Goal: Find specific page/section: Find specific page/section

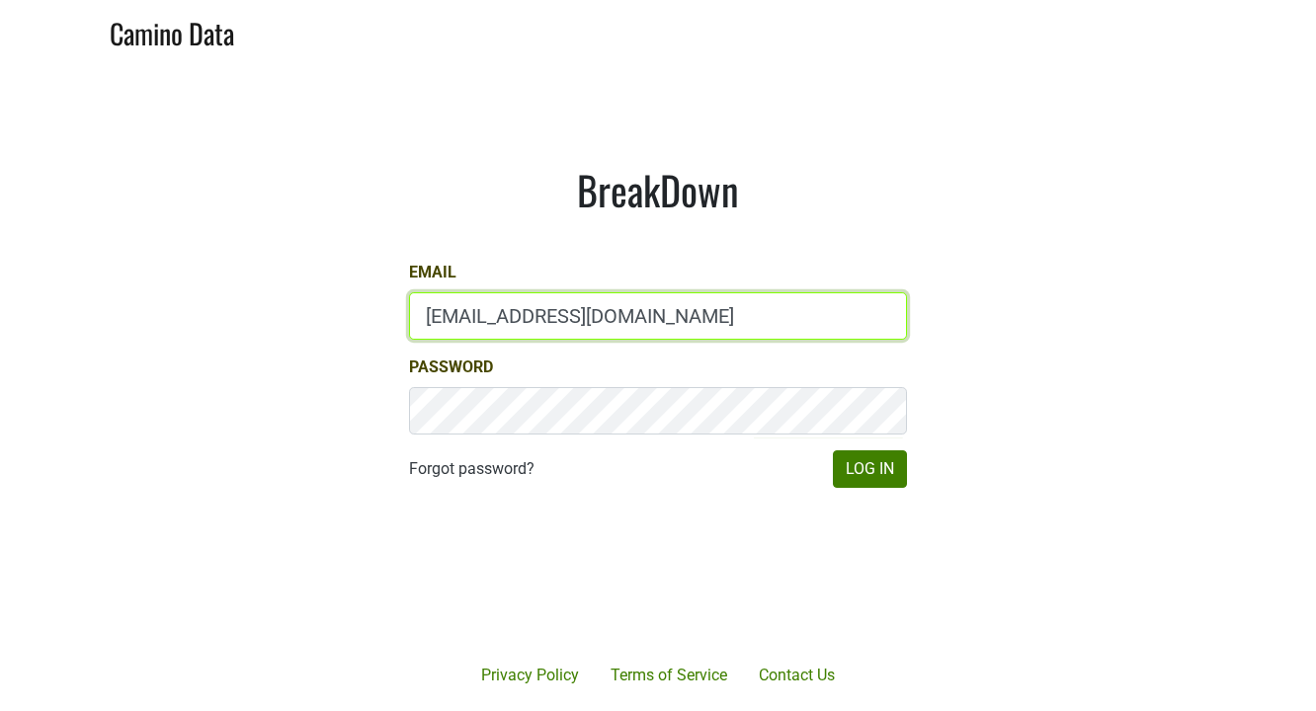
click at [627, 315] on input "mattmckeown@jonata.com" at bounding box center [658, 315] width 498 height 47
type input "matt@poggiocosta.com"
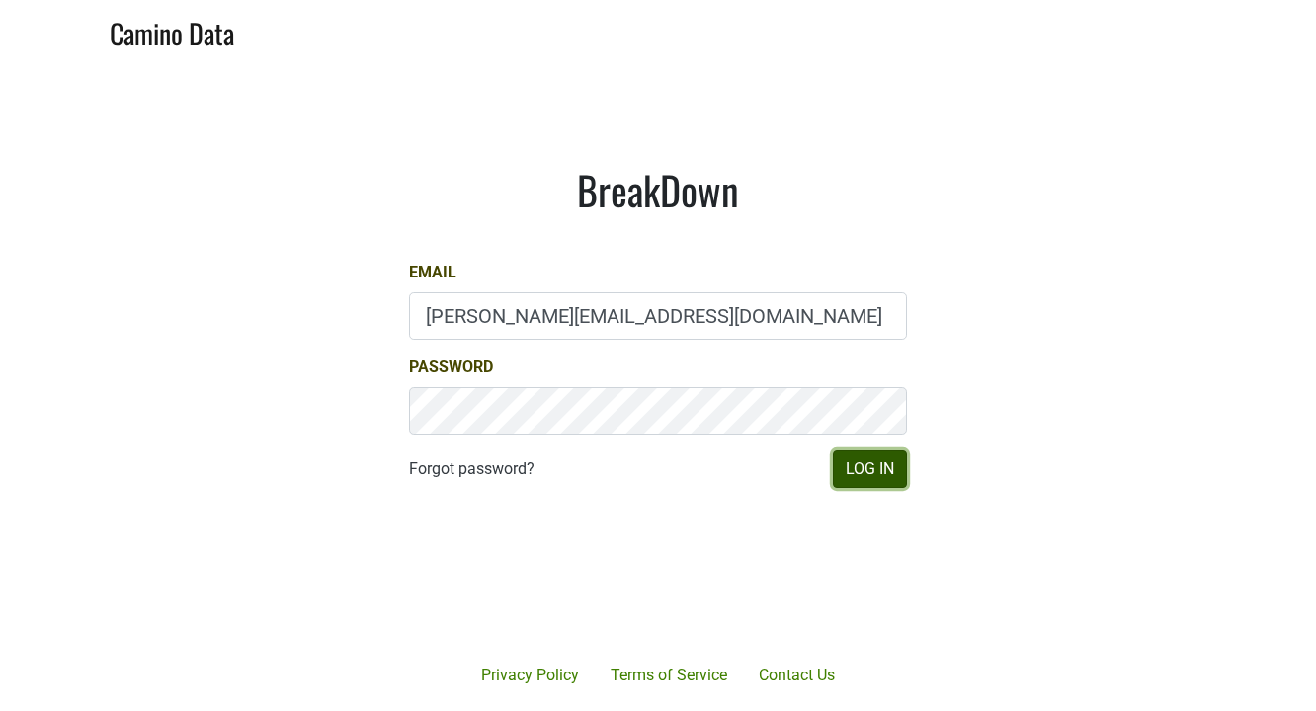
click at [873, 456] on button "Log In" at bounding box center [870, 469] width 74 height 38
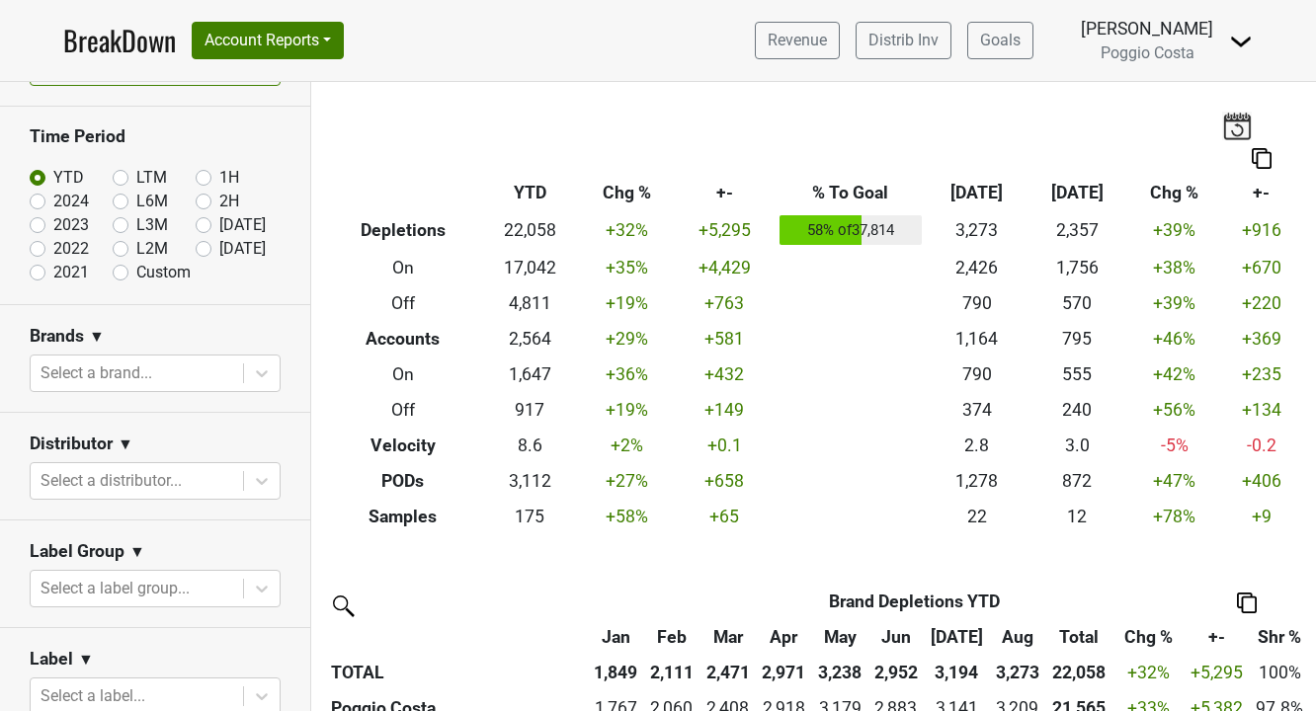
scroll to position [54, 0]
click at [260, 471] on icon at bounding box center [262, 480] width 20 height 20
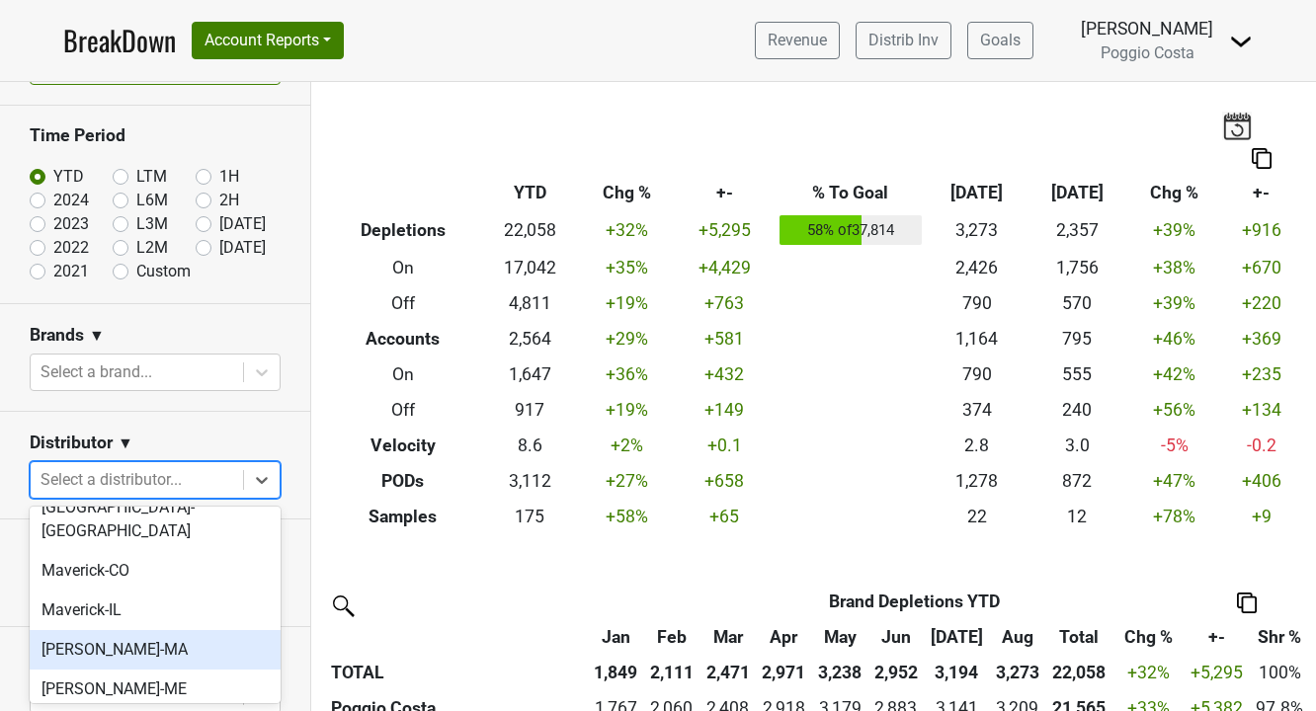
scroll to position [590, 0]
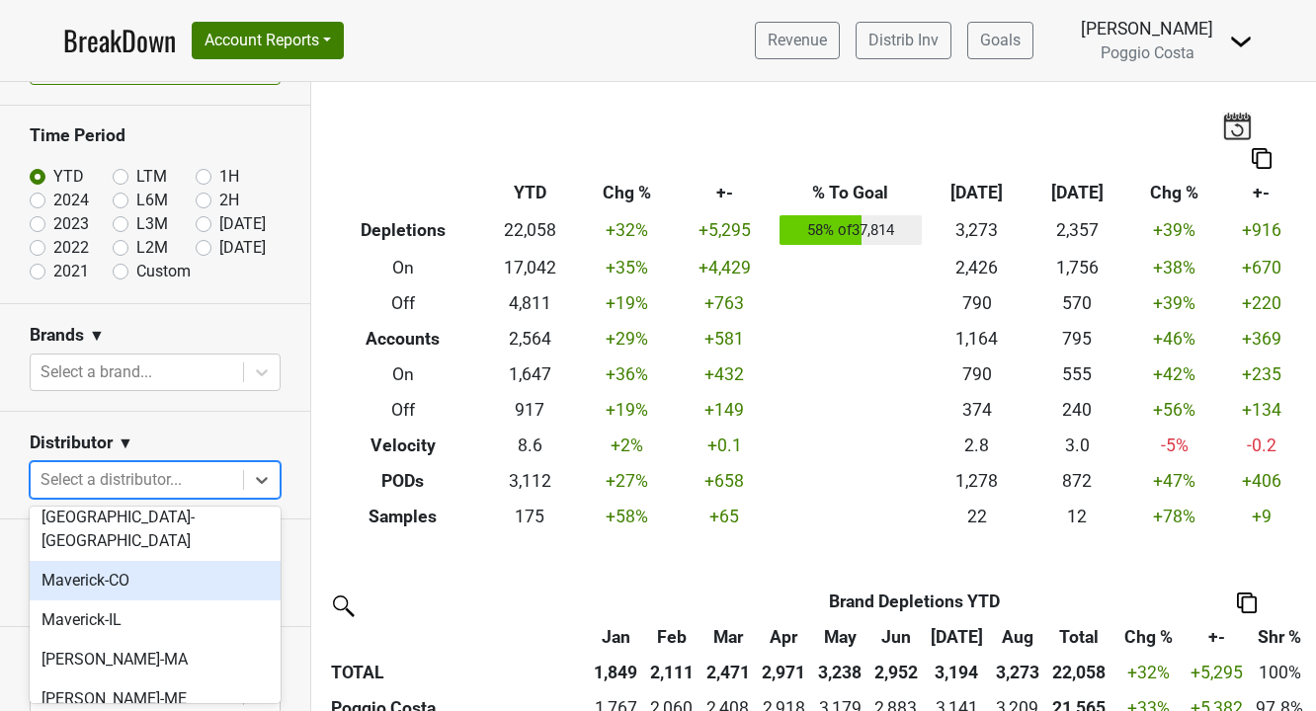
click at [132, 561] on div "Maverick-CO" at bounding box center [155, 581] width 251 height 40
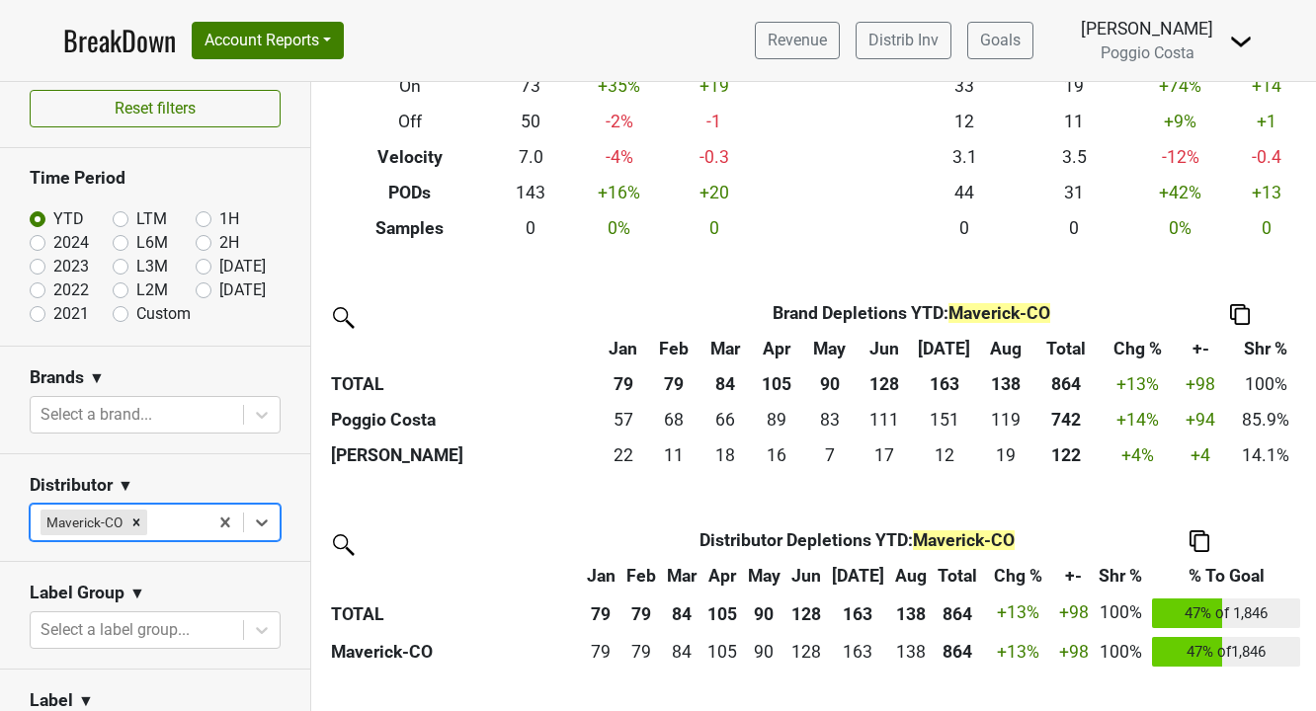
scroll to position [0, 0]
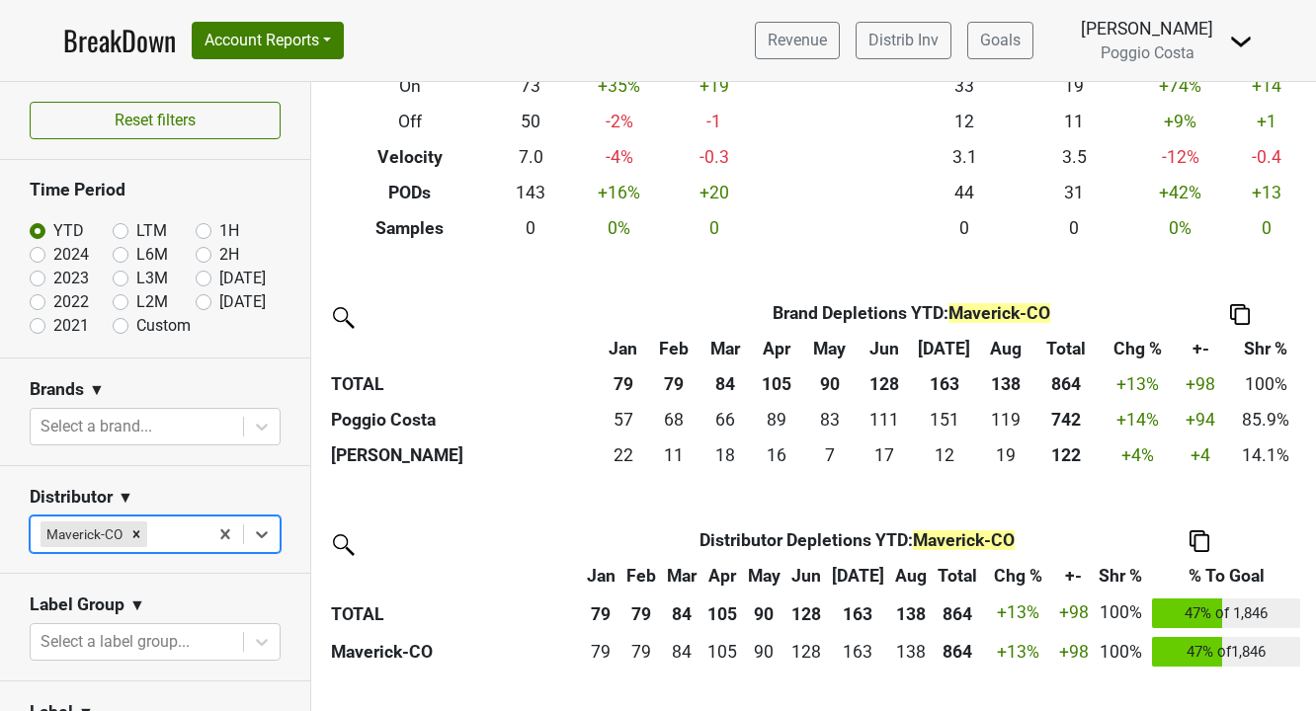
click at [136, 230] on label "LTM" at bounding box center [151, 231] width 31 height 24
click at [122, 230] on input "LTM" at bounding box center [152, 229] width 79 height 20
radio input "true"
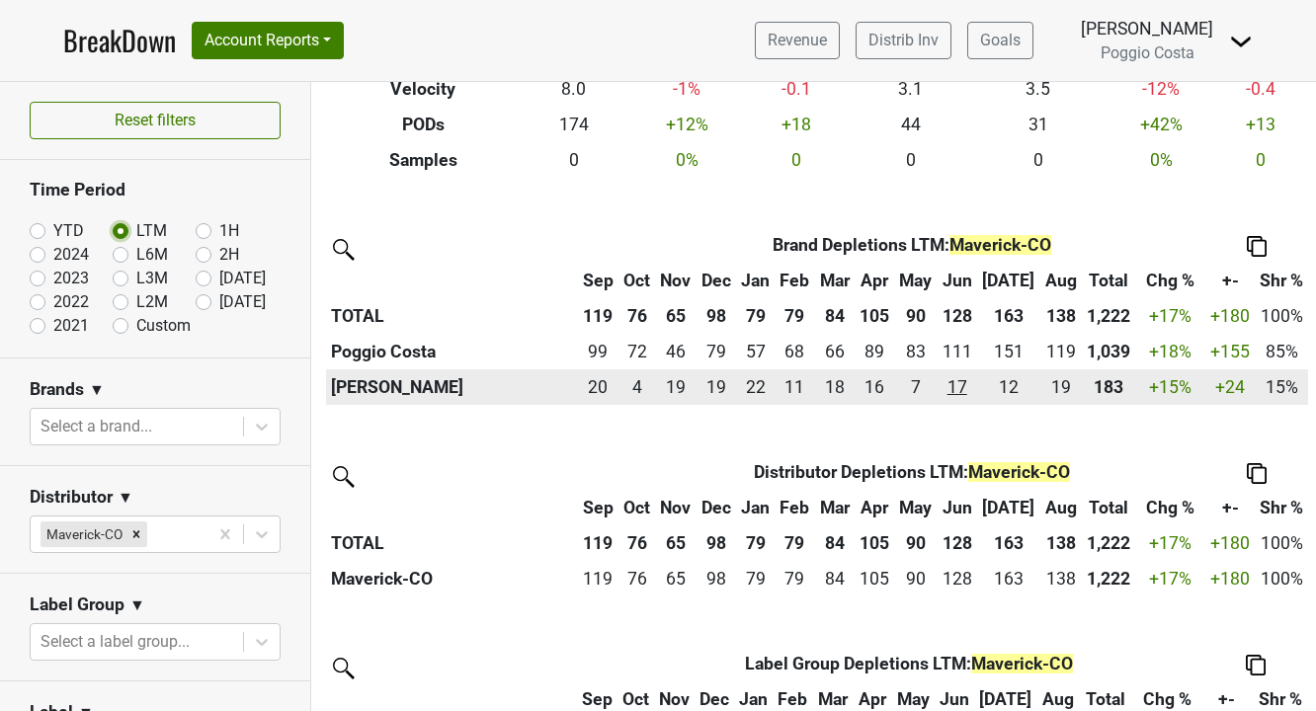
scroll to position [352, 0]
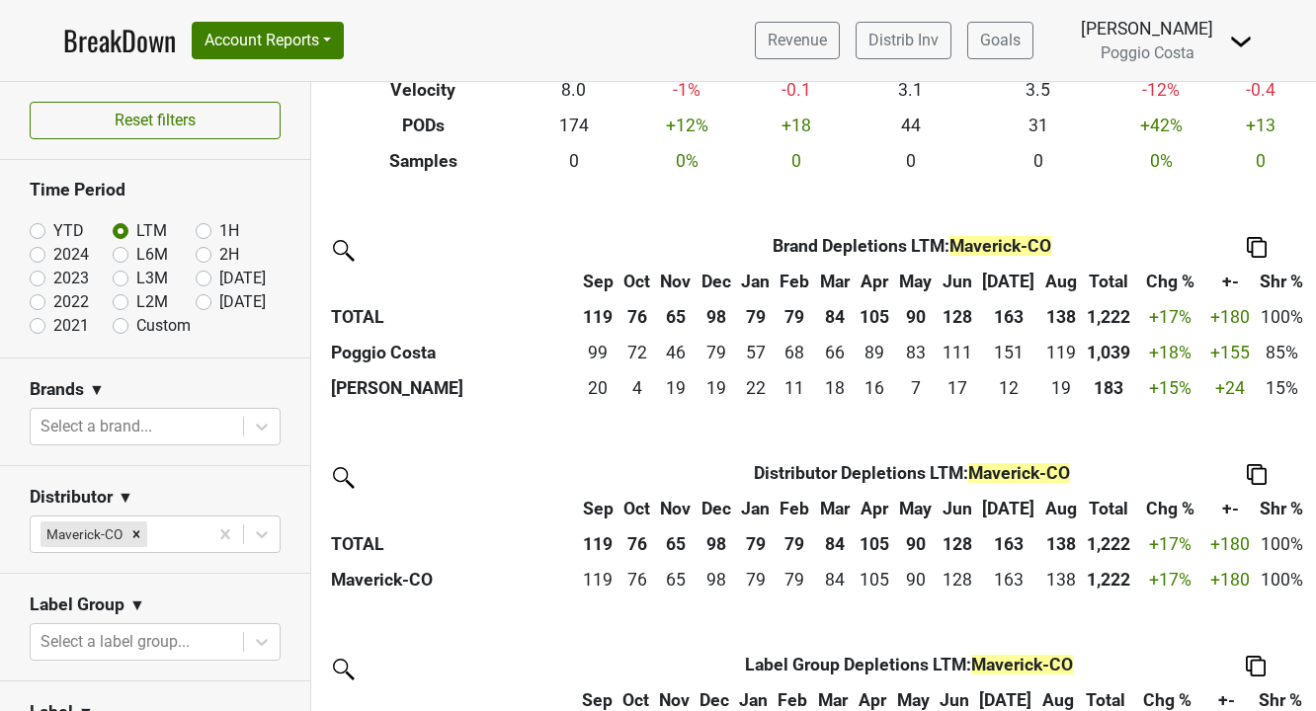
click at [53, 249] on label "2024" at bounding box center [71, 255] width 36 height 24
click at [37, 249] on input "2024" at bounding box center [69, 253] width 79 height 20
radio input "true"
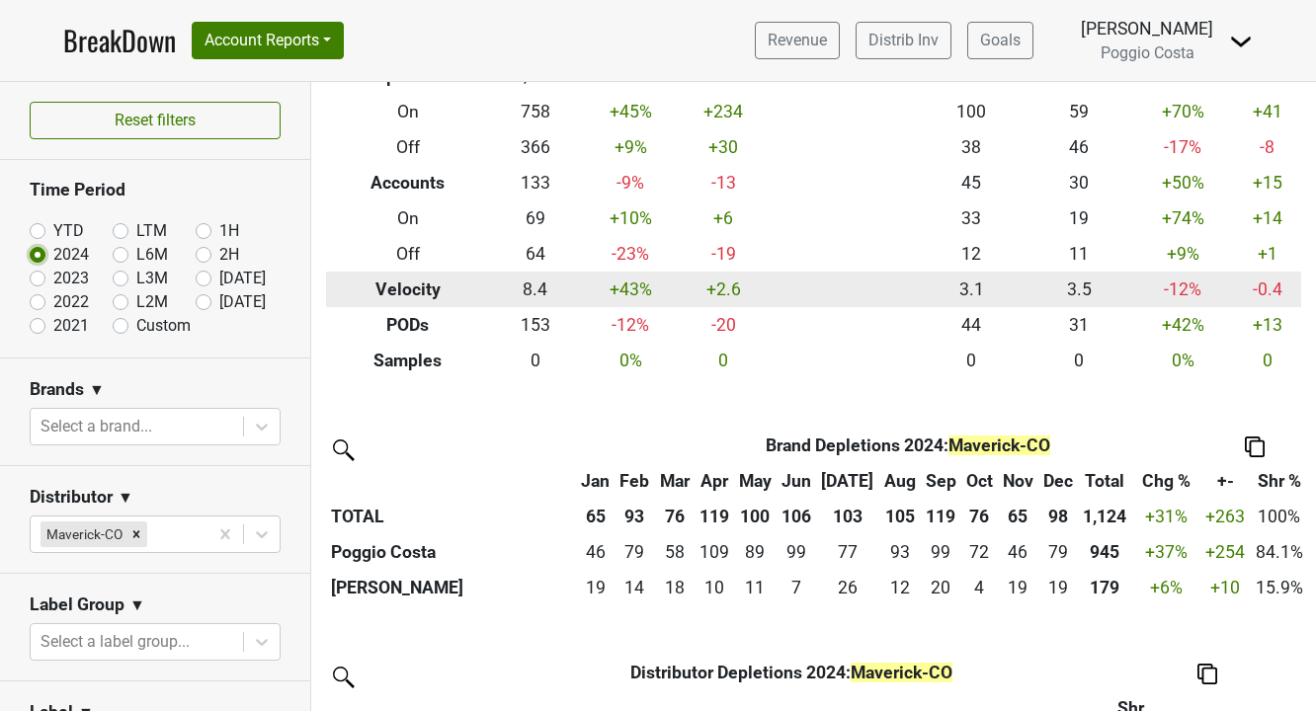
scroll to position [153, 0]
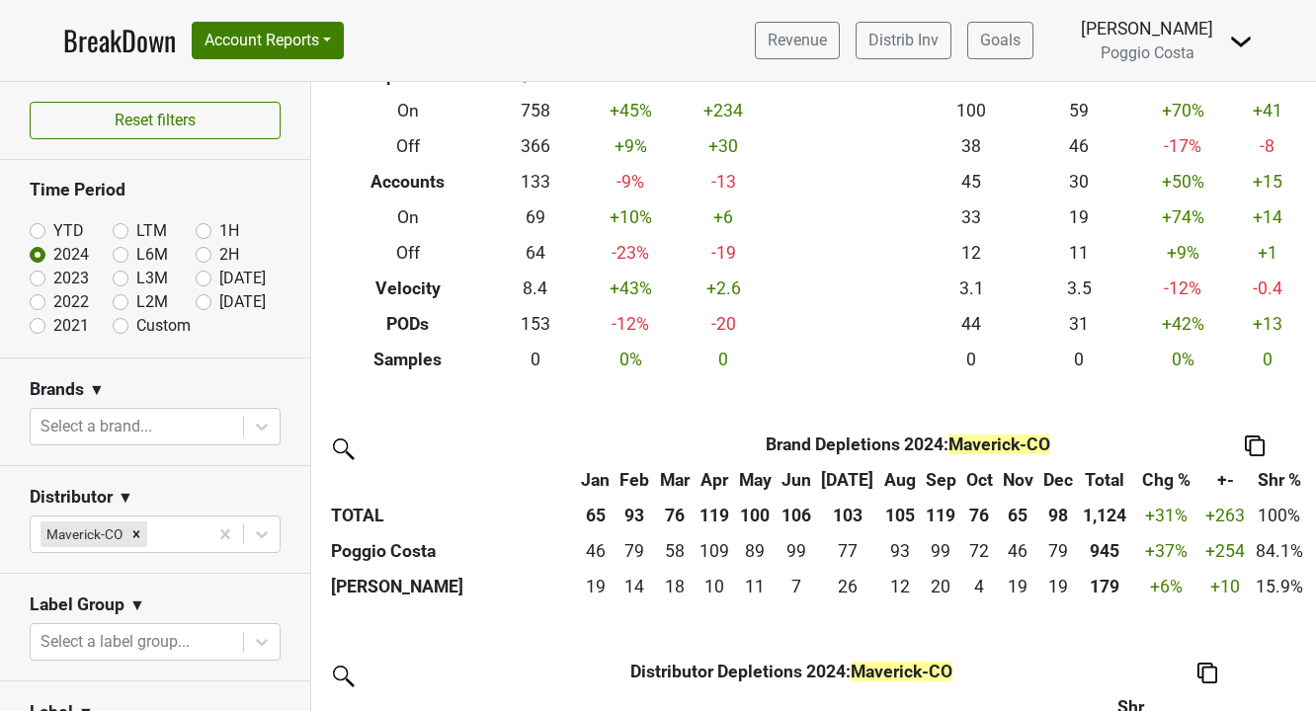
click at [53, 228] on label "YTD" at bounding box center [68, 231] width 31 height 24
click at [40, 228] on input "YTD" at bounding box center [69, 229] width 79 height 20
radio input "true"
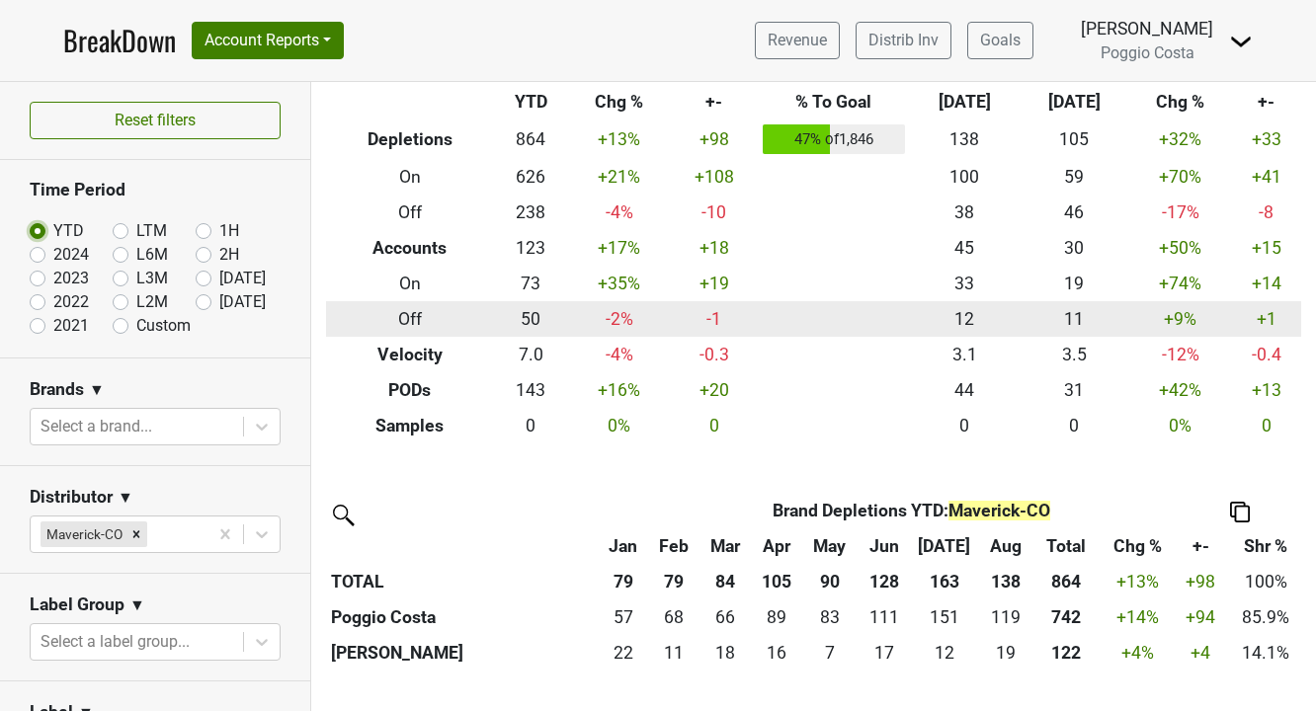
scroll to position [96, 0]
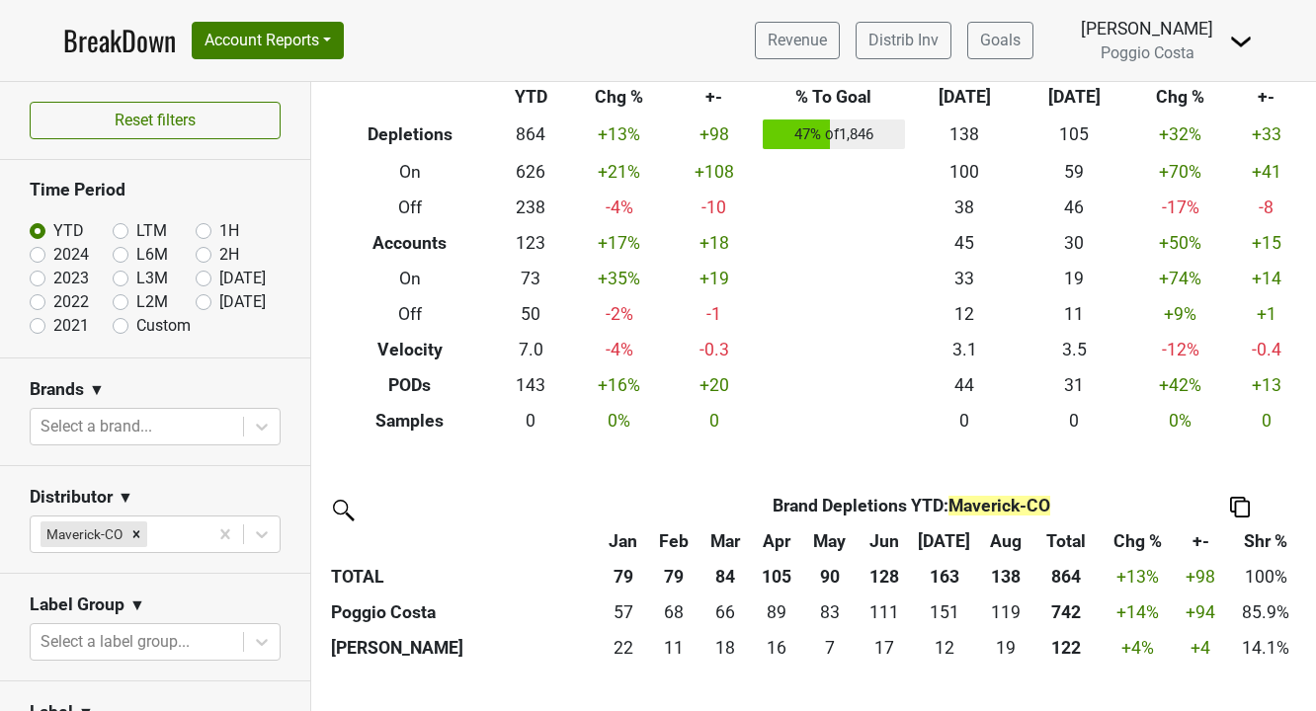
click at [53, 256] on label "2024" at bounding box center [71, 255] width 36 height 24
click at [34, 256] on input "2024" at bounding box center [69, 253] width 79 height 20
radio input "true"
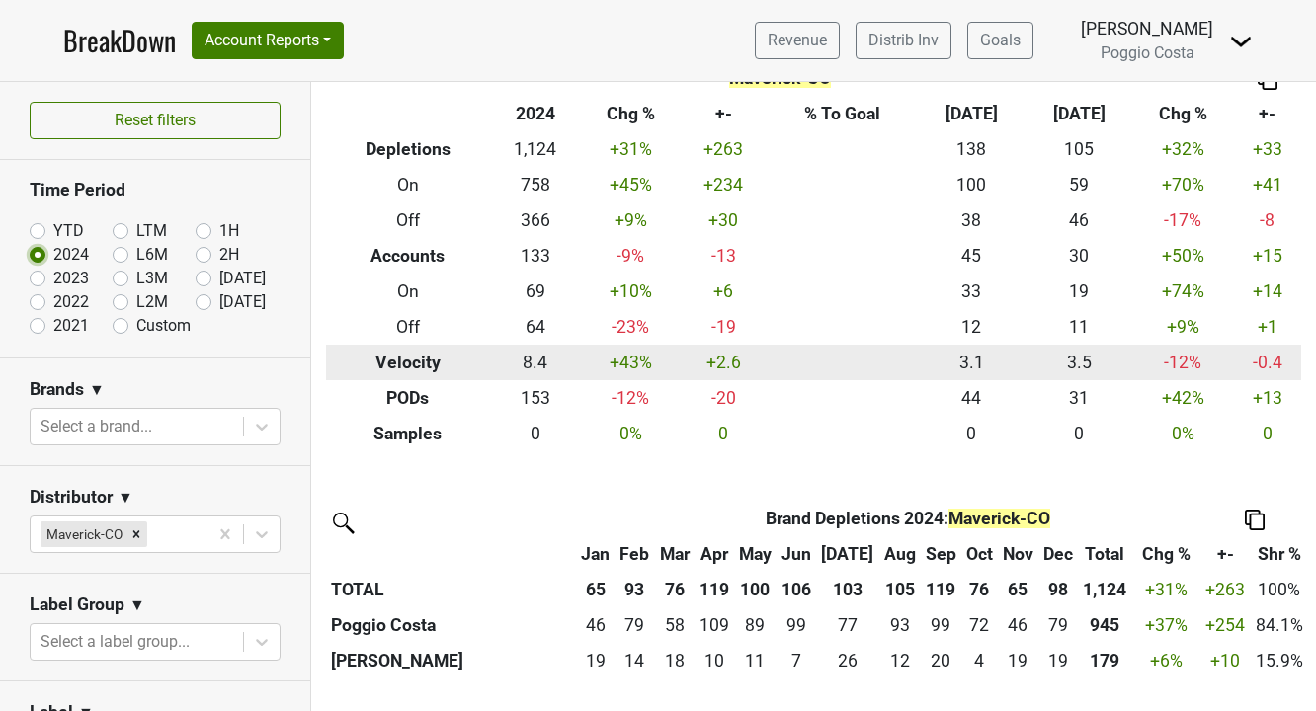
scroll to position [78, 0]
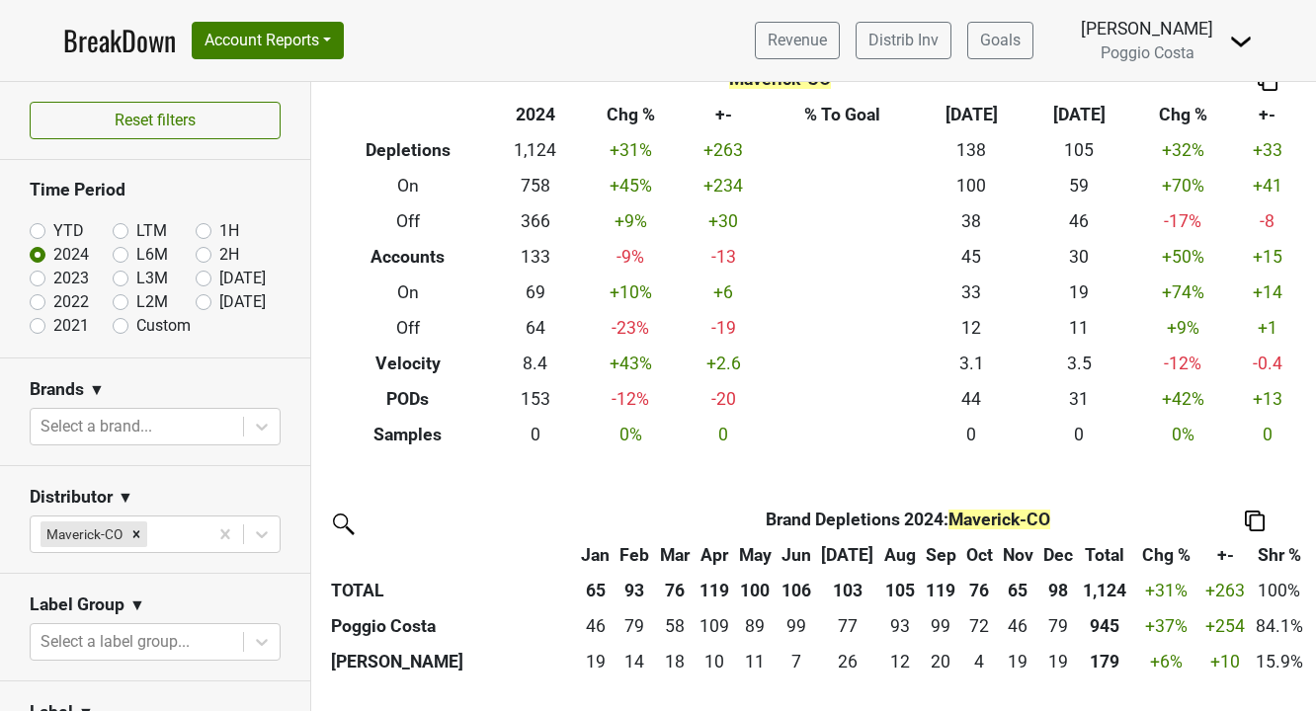
click at [53, 233] on label "YTD" at bounding box center [68, 231] width 31 height 24
click at [39, 233] on input "YTD" at bounding box center [69, 229] width 79 height 20
radio input "true"
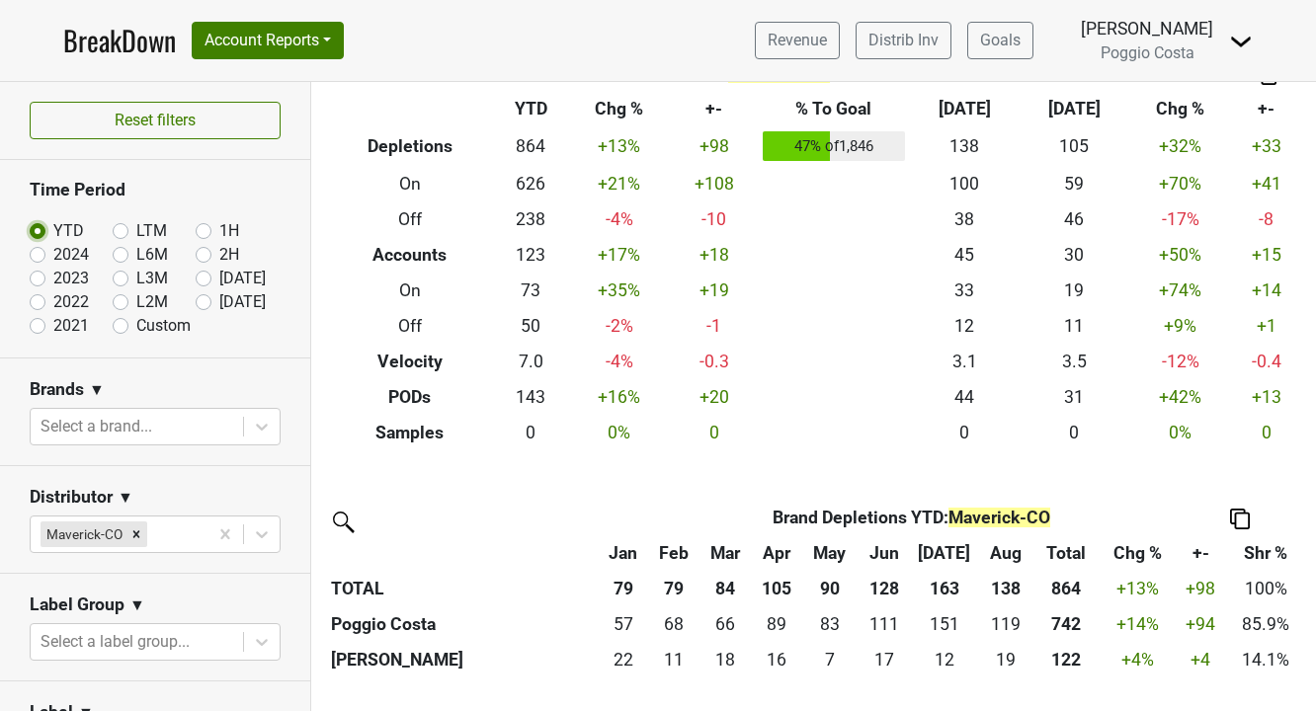
scroll to position [0, 0]
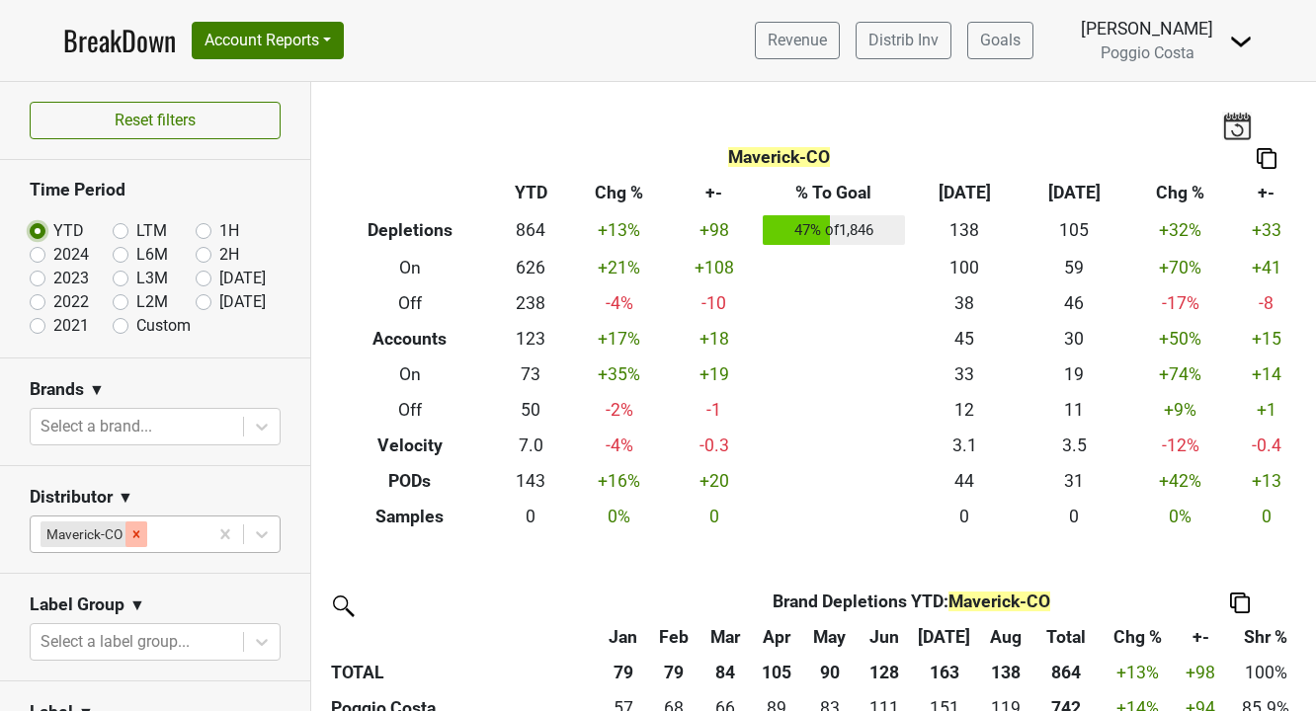
click at [140, 532] on icon "Remove Maverick-CO" at bounding box center [136, 535] width 14 height 14
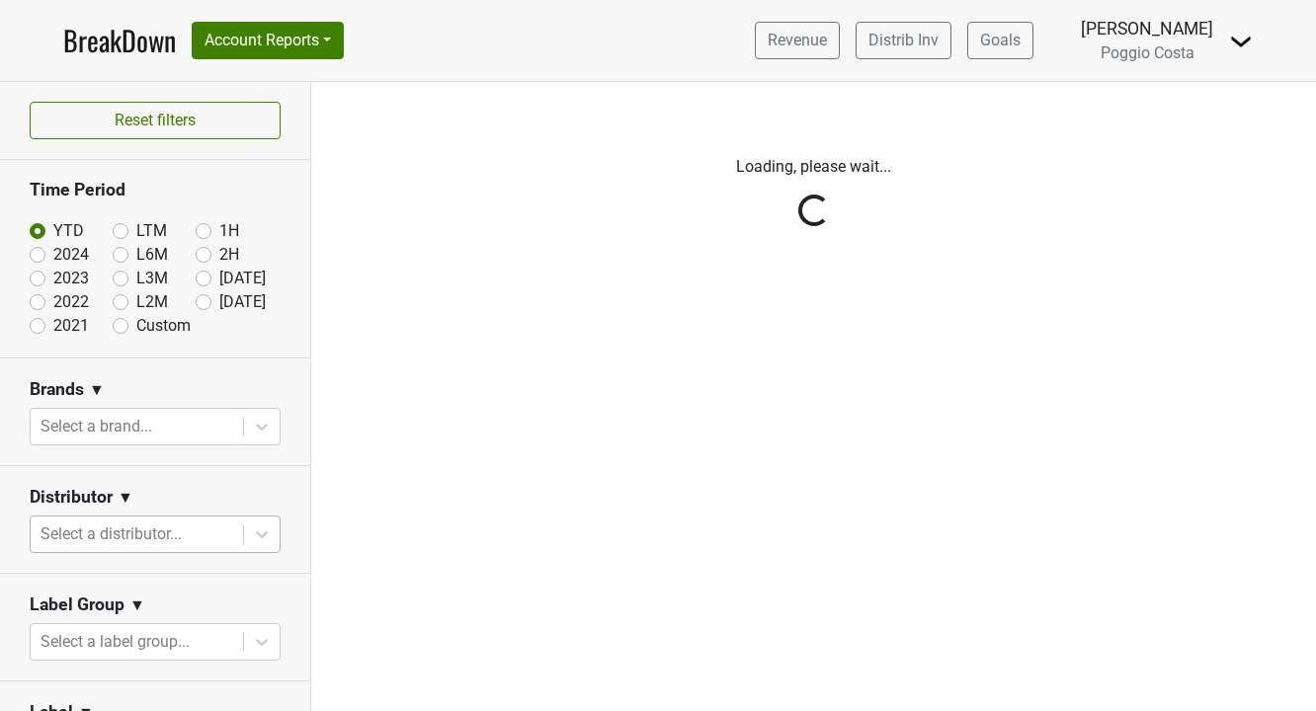
click at [266, 533] on div "Reset filters Time Period YTD LTM 1H 2024 L6M 2H 2023 L3M Aug '25 2022 L2M Sep …" at bounding box center [155, 396] width 311 height 629
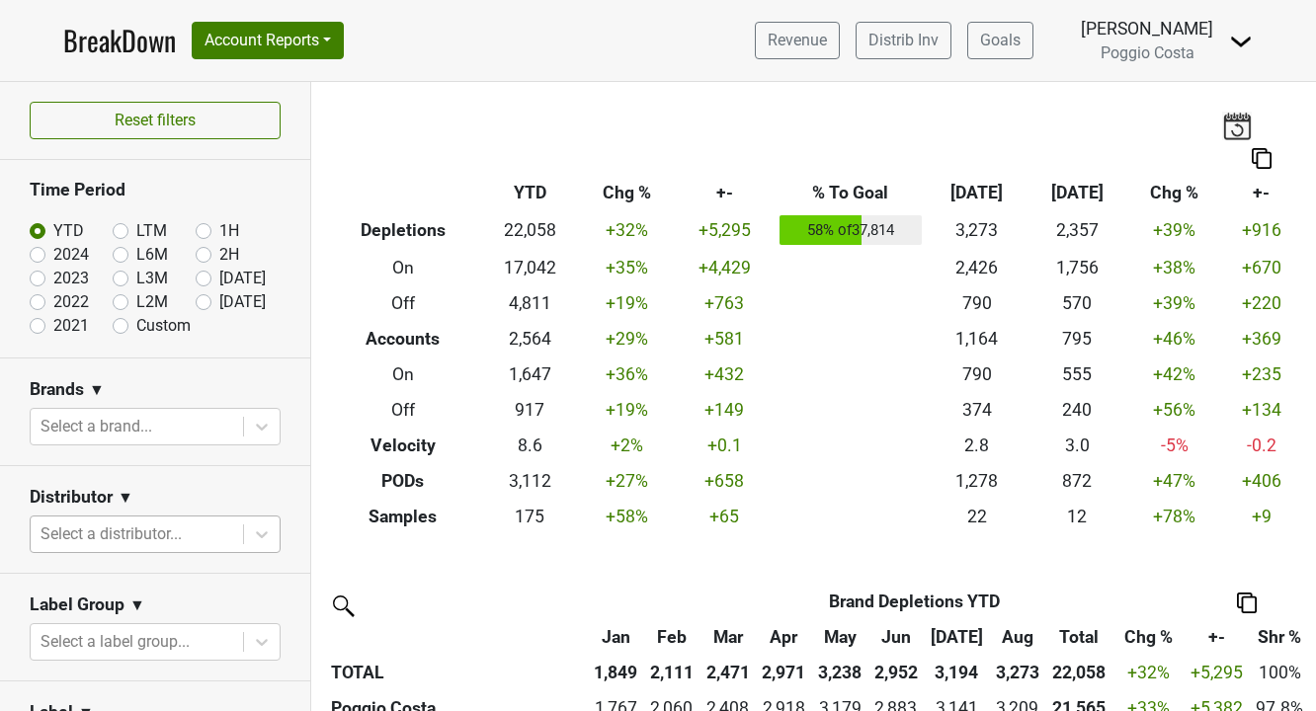
click at [266, 533] on icon at bounding box center [262, 534] width 12 height 7
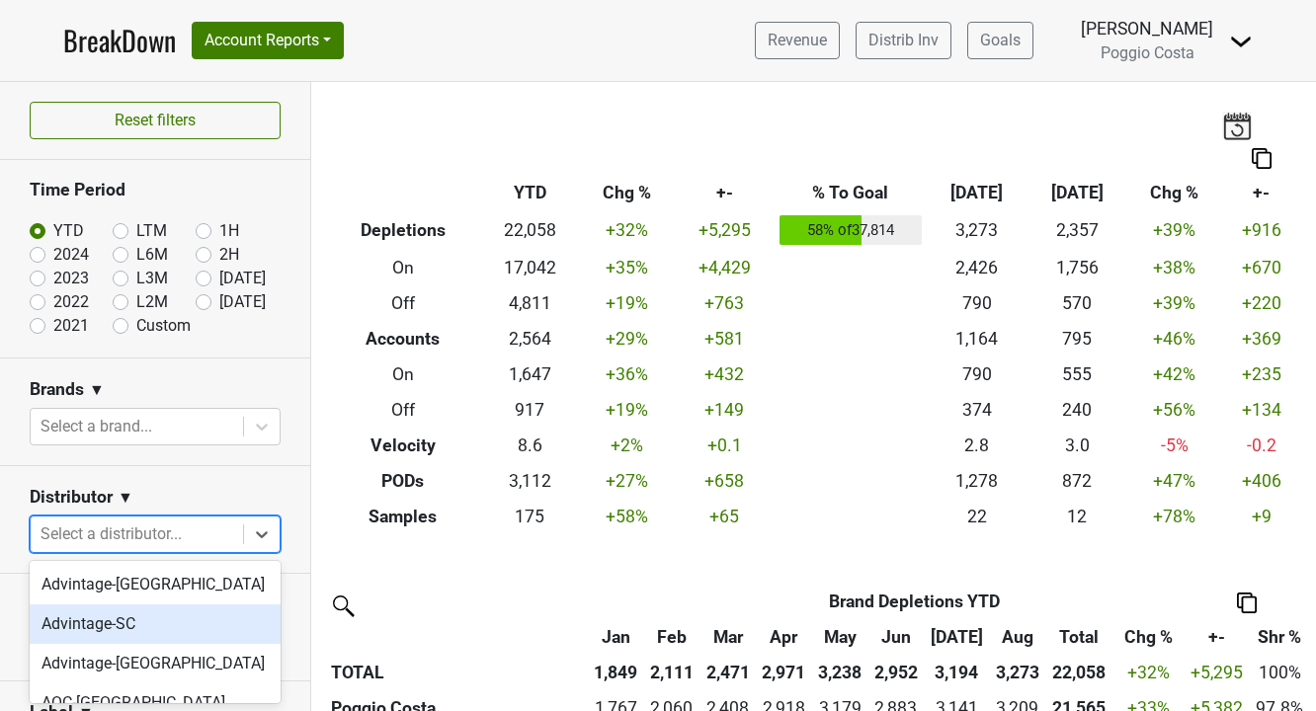
click at [135, 617] on div "Advintage-SC" at bounding box center [155, 625] width 251 height 40
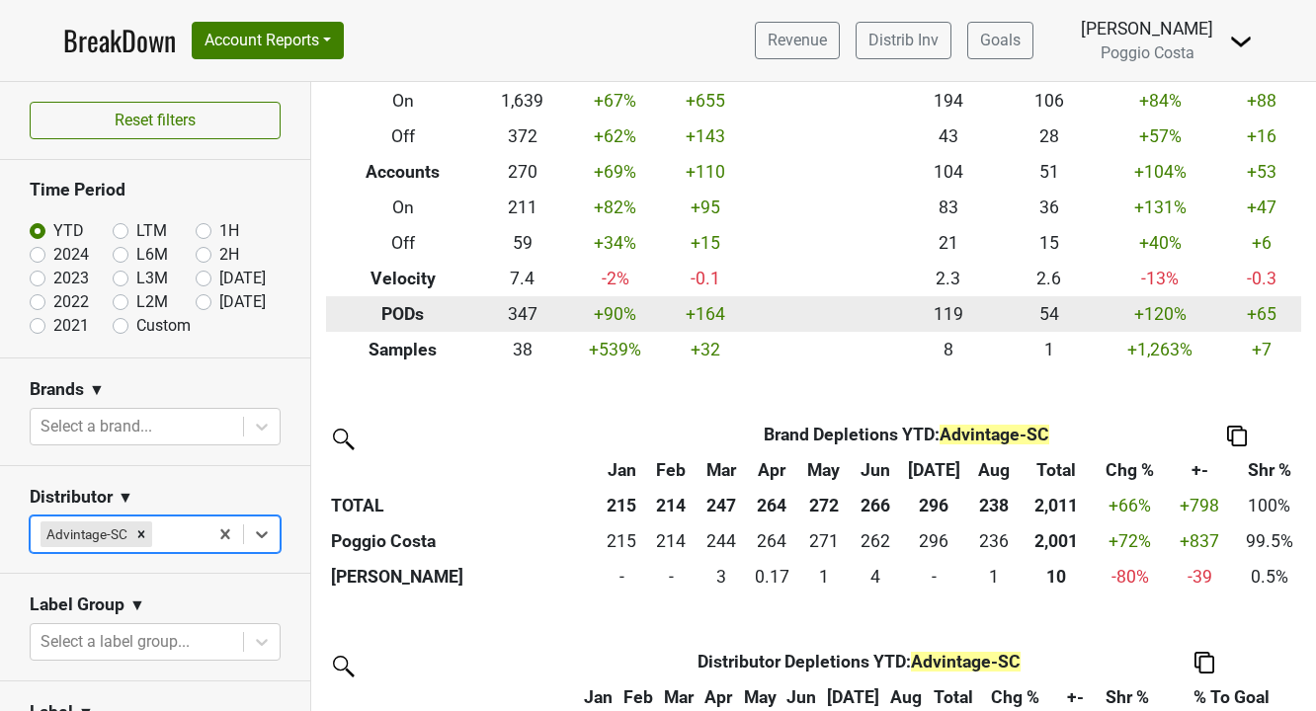
scroll to position [171, 0]
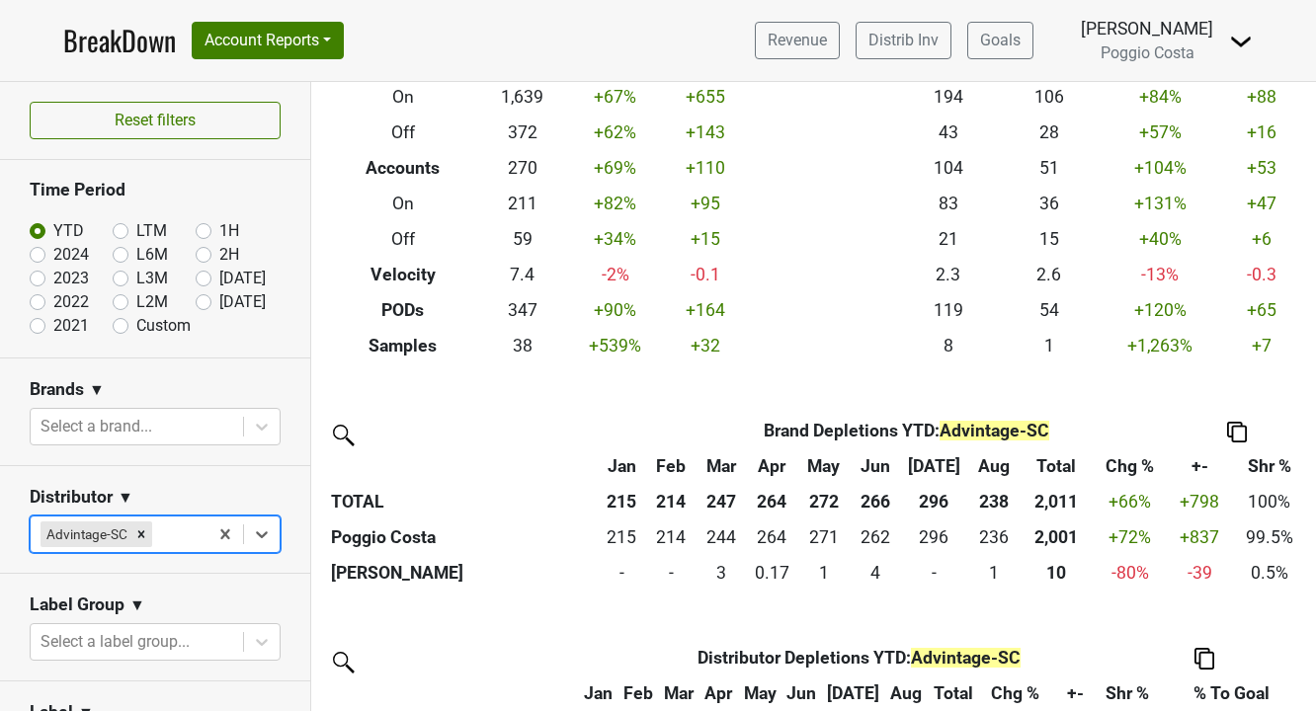
click at [53, 257] on label "2024" at bounding box center [71, 255] width 36 height 24
click at [36, 257] on input "2024" at bounding box center [69, 253] width 79 height 20
radio input "true"
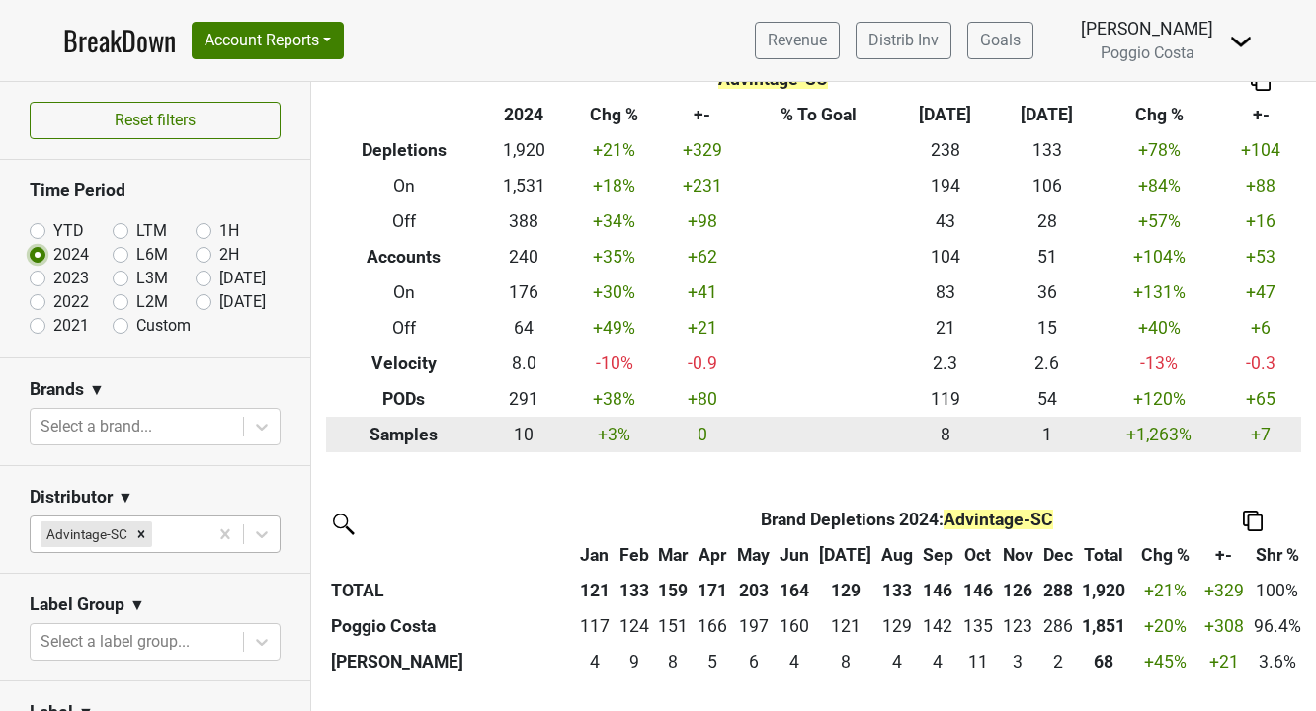
scroll to position [80, 0]
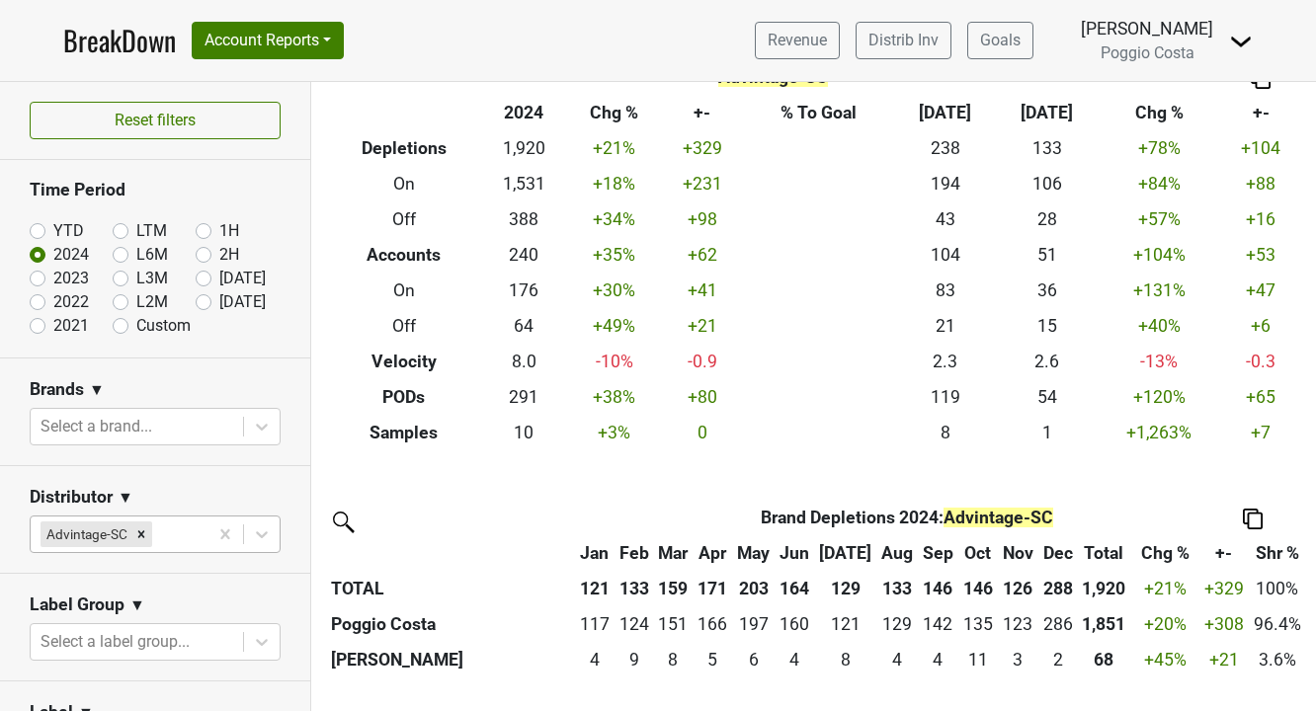
click at [53, 224] on label "YTD" at bounding box center [68, 231] width 31 height 24
click at [39, 224] on input "YTD" at bounding box center [69, 229] width 79 height 20
radio input "true"
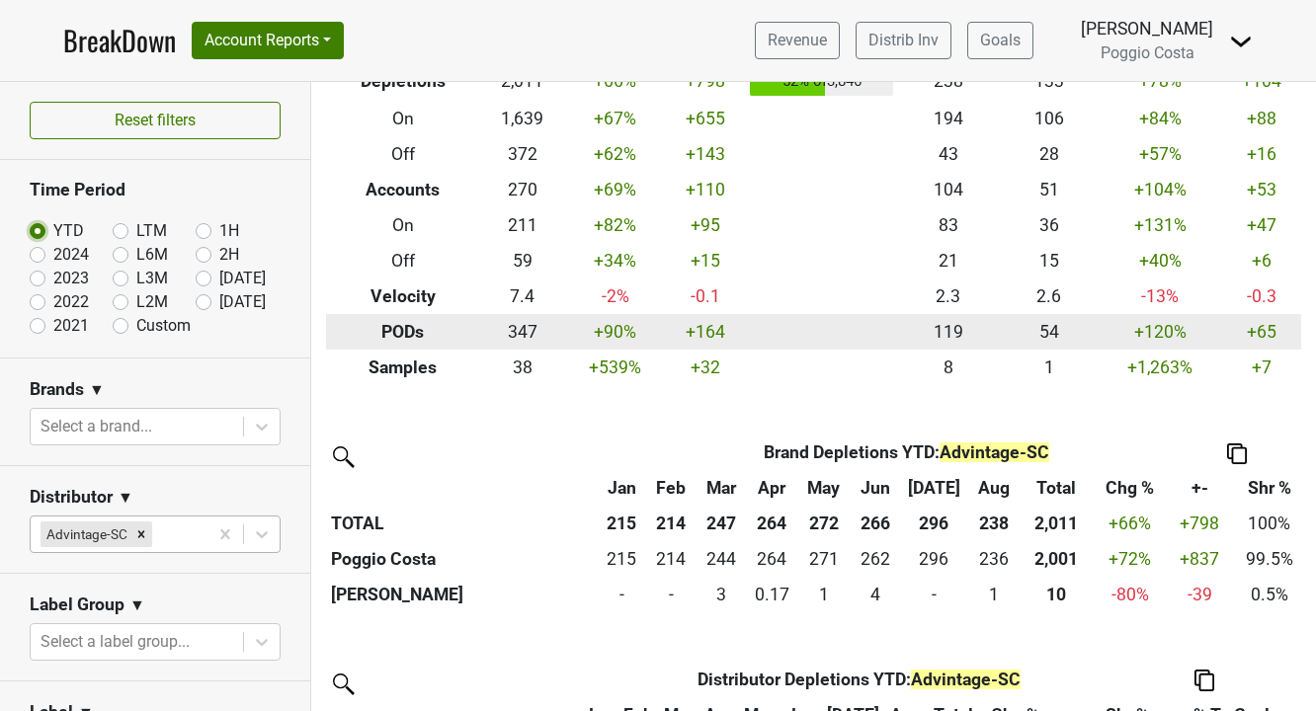
scroll to position [152, 0]
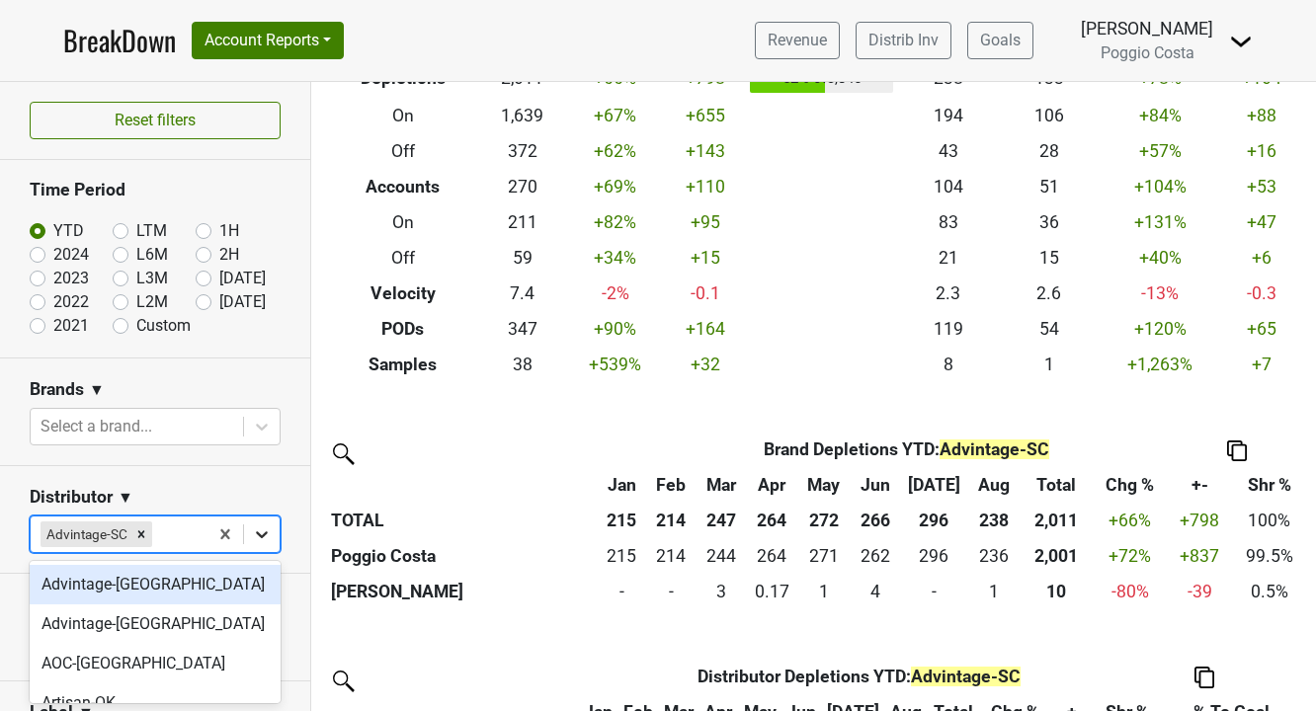
click at [257, 531] on icon at bounding box center [262, 534] width 12 height 7
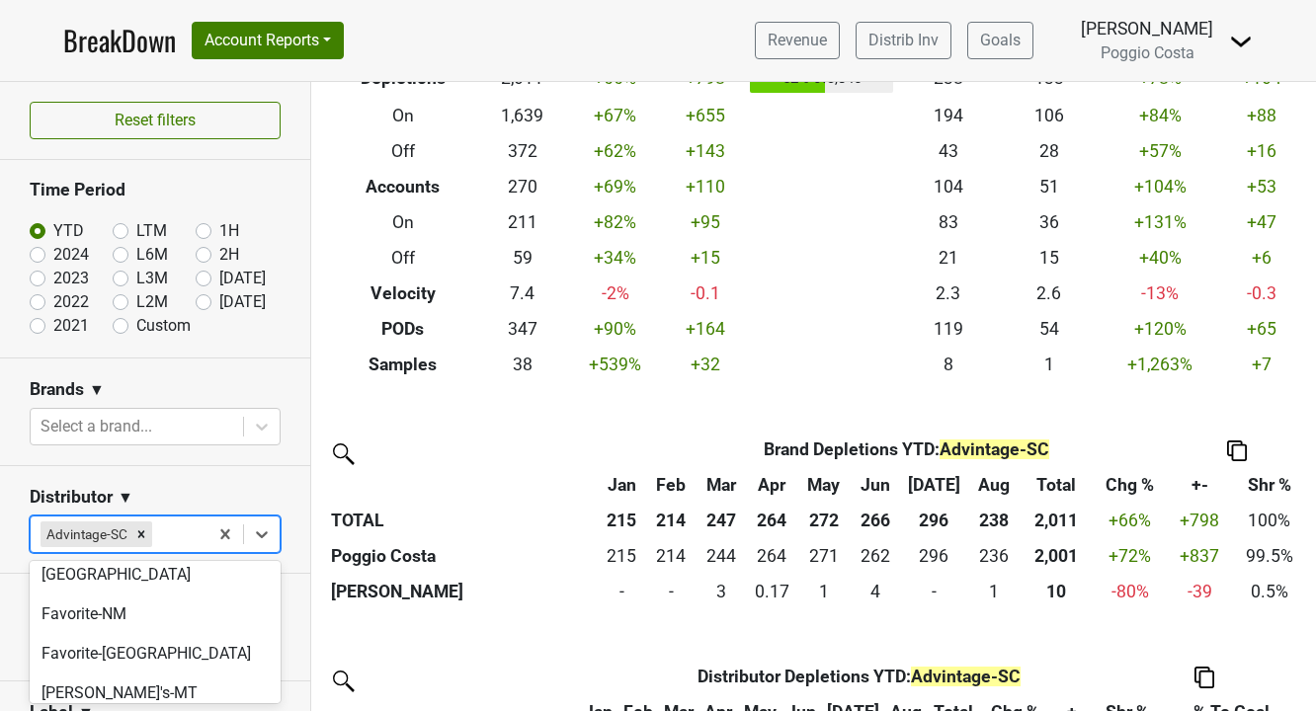
scroll to position [382, 0]
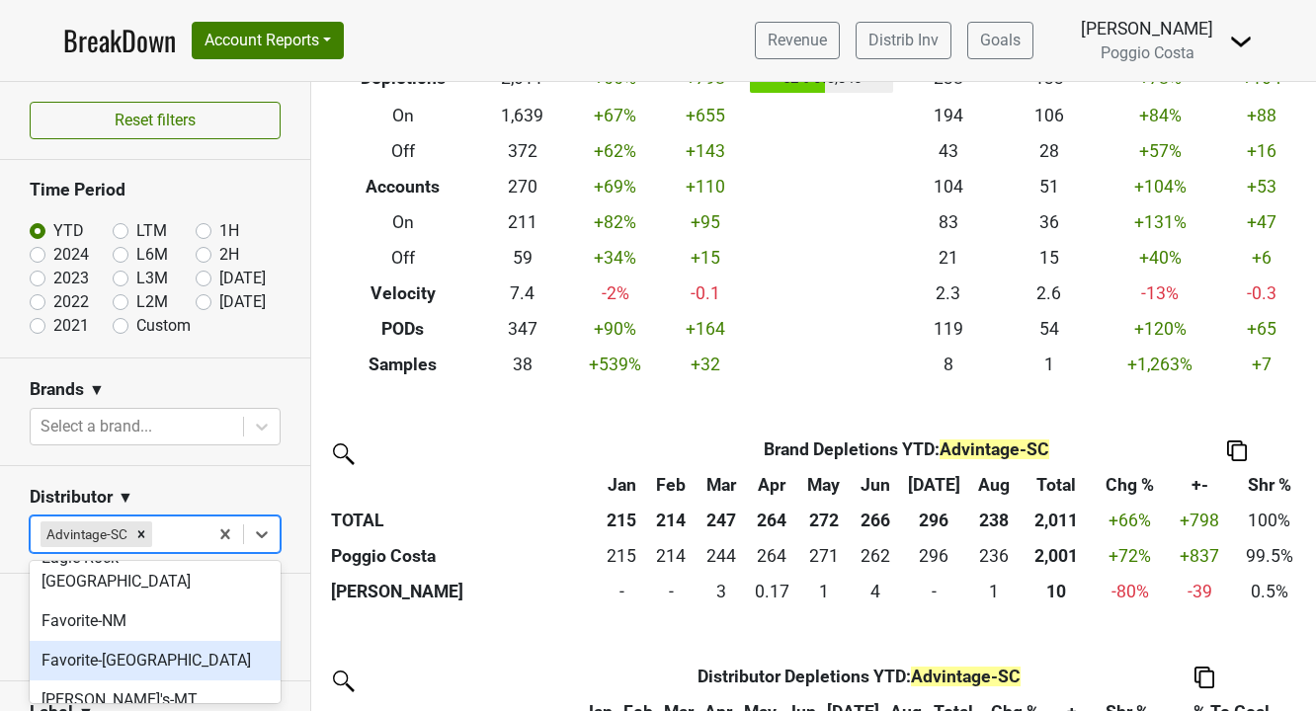
click at [131, 641] on div "Favorite-[GEOGRAPHIC_DATA]" at bounding box center [155, 661] width 251 height 40
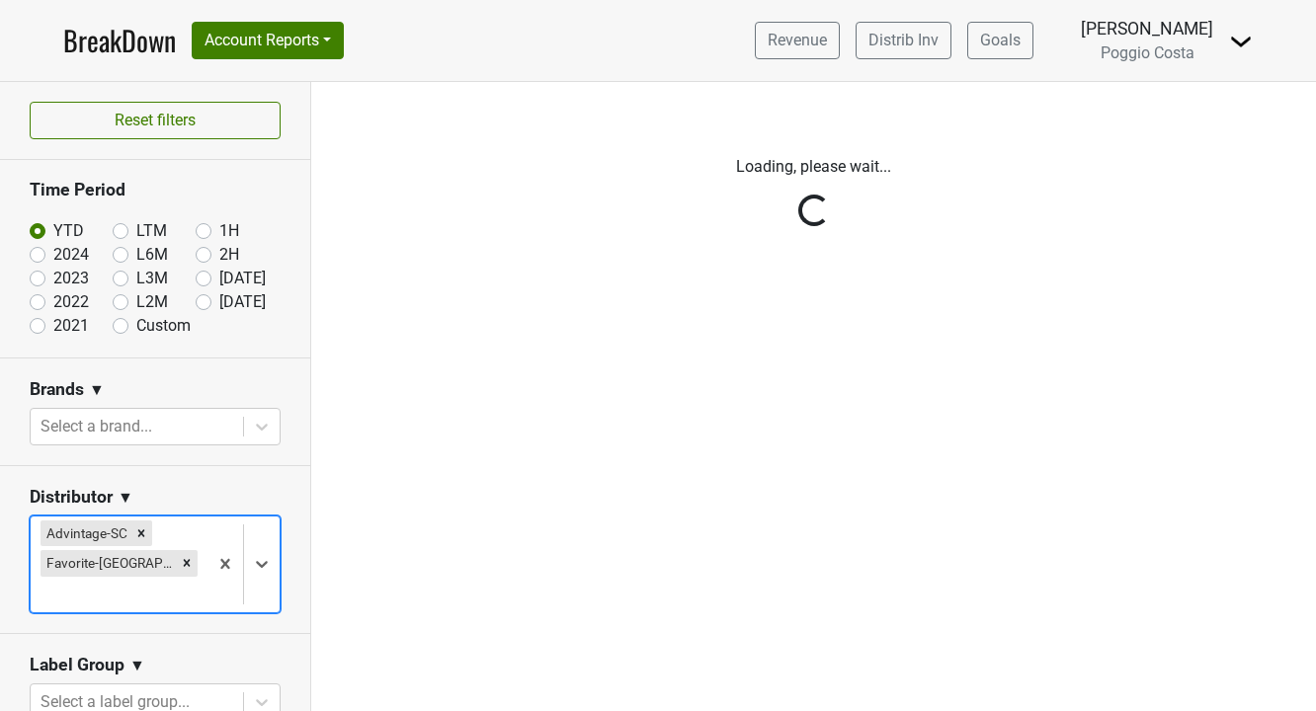
scroll to position [0, 0]
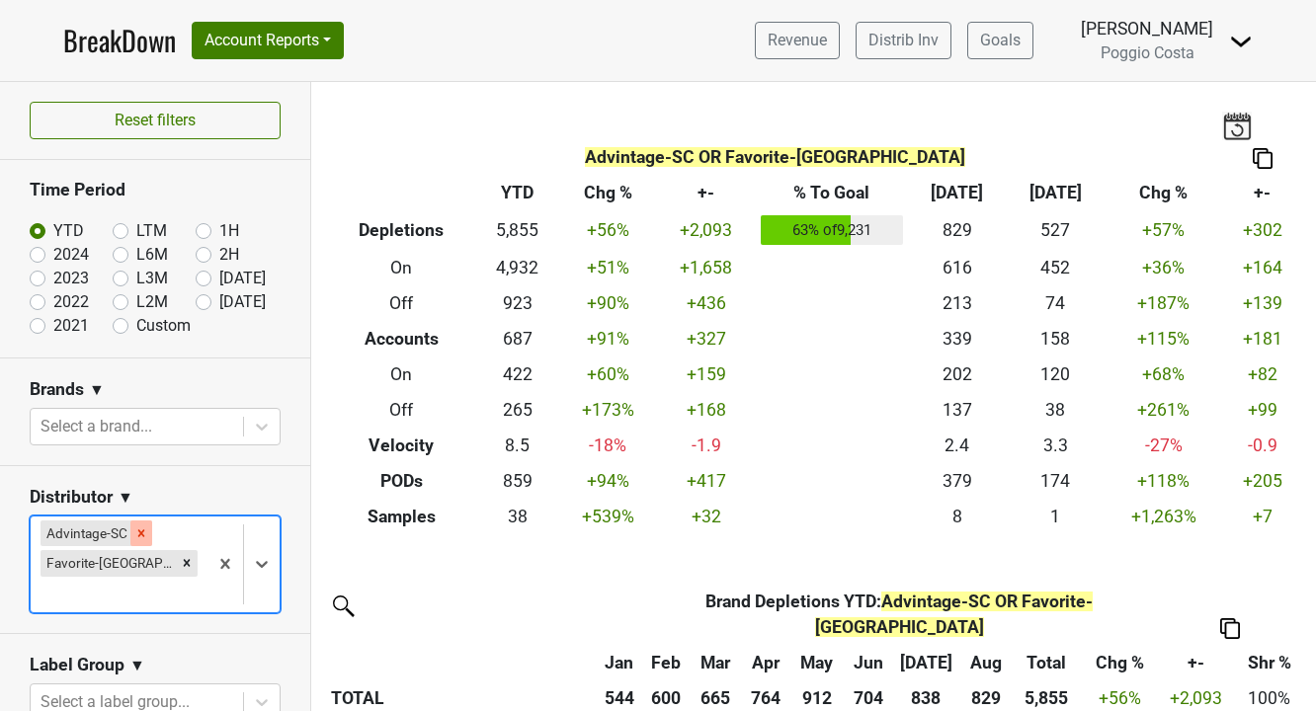
click at [150, 526] on div "Remove Advintage-SC" at bounding box center [141, 534] width 22 height 26
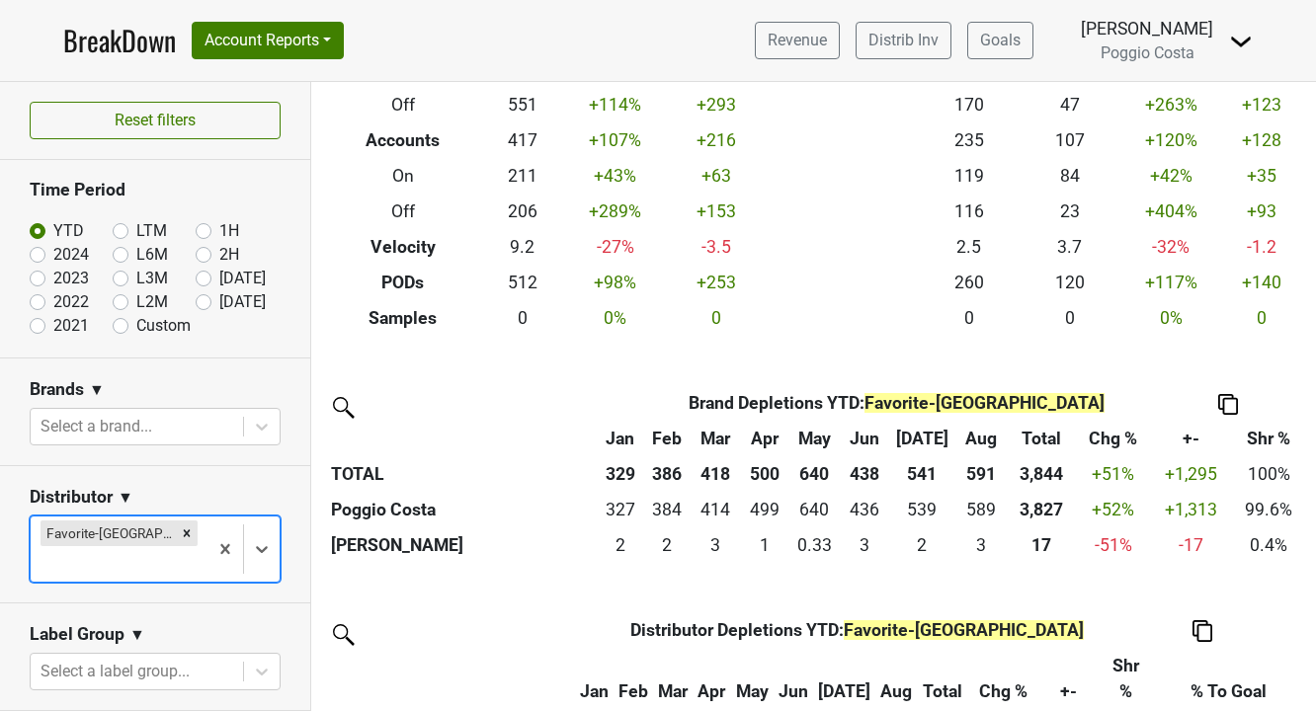
scroll to position [198, 0]
click at [53, 258] on label "2024" at bounding box center [71, 255] width 36 height 24
click at [33, 258] on input "2024" at bounding box center [69, 253] width 79 height 20
radio input "true"
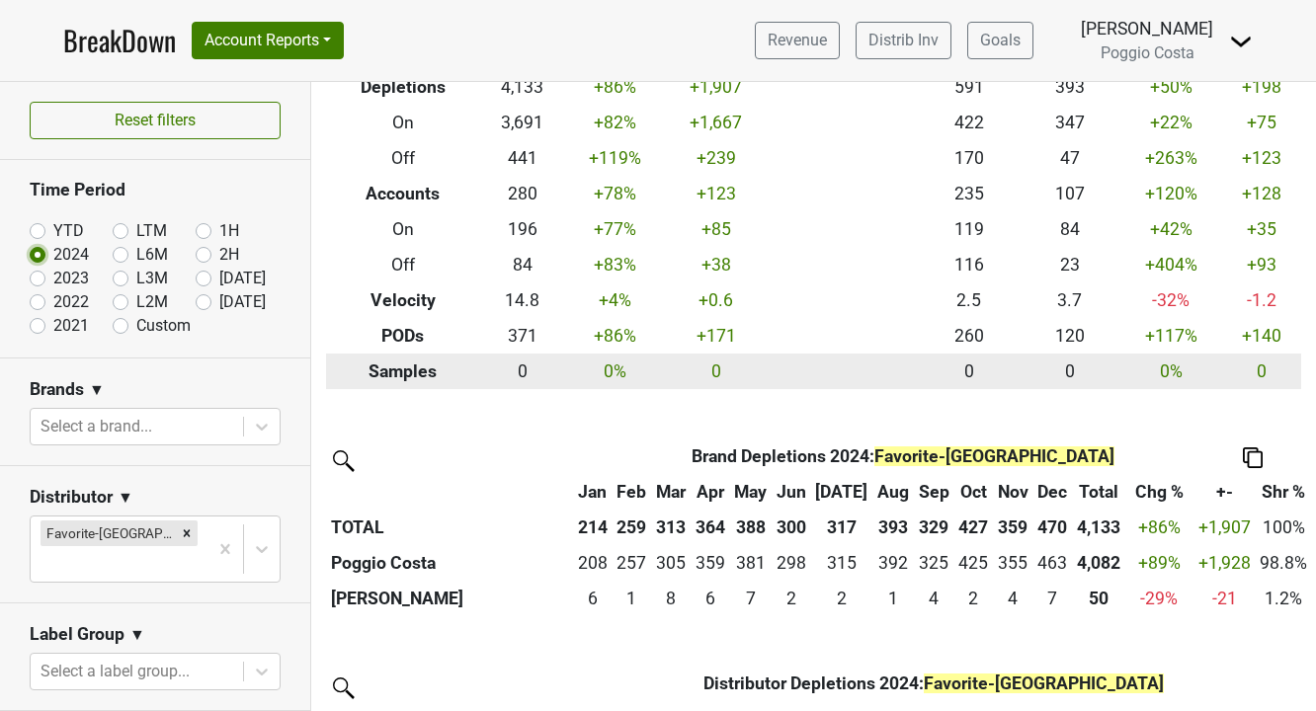
scroll to position [154, 0]
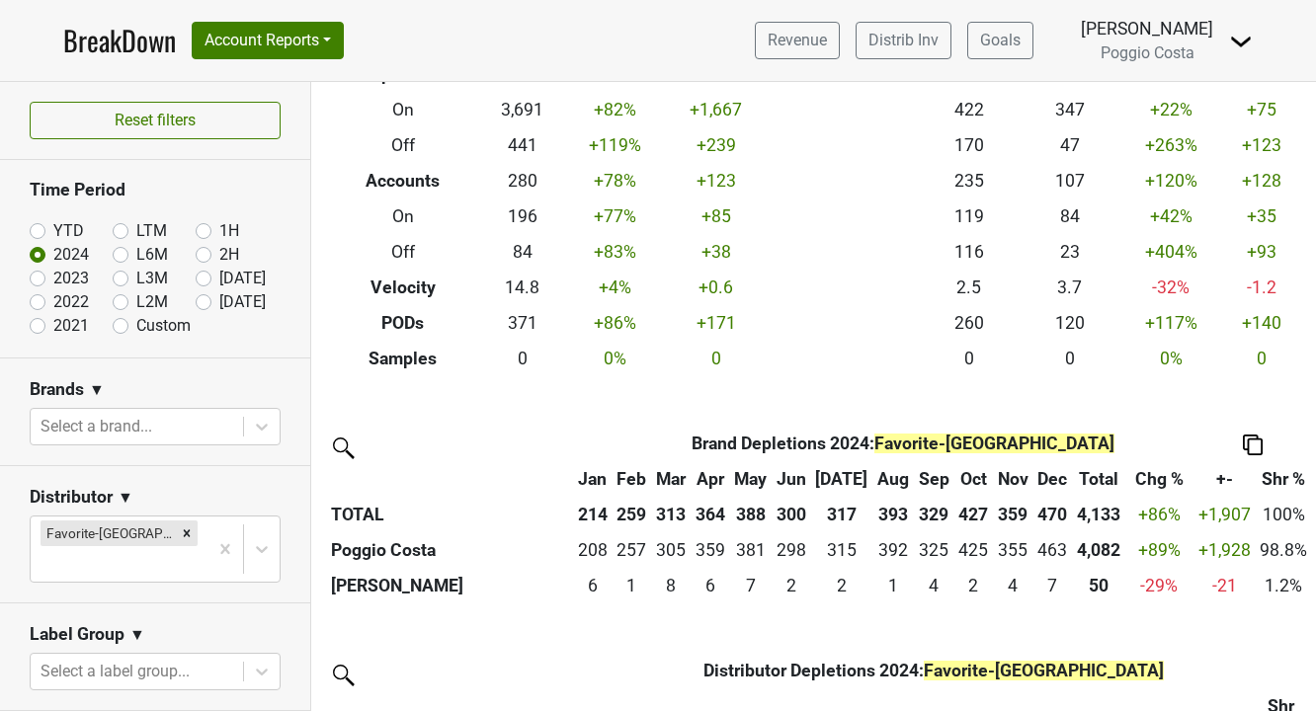
click at [53, 231] on label "YTD" at bounding box center [68, 231] width 31 height 24
click at [41, 231] on input "YTD" at bounding box center [69, 229] width 79 height 20
radio input "true"
